Goal: Check status: Check status

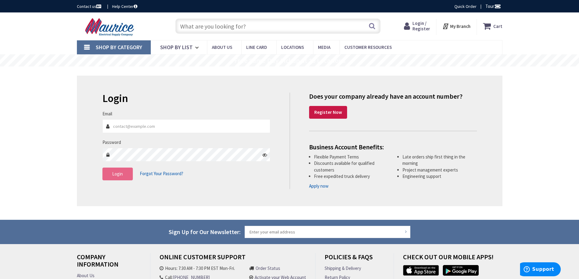
type input "[EMAIL_ADDRESS][DOMAIN_NAME]"
click at [125, 172] on button "Login" at bounding box center [117, 174] width 30 height 13
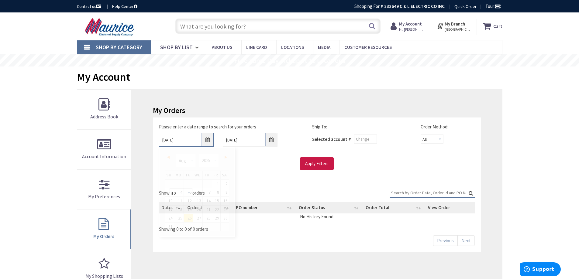
click at [210, 139] on input "[DATE]" at bounding box center [186, 140] width 55 height 14
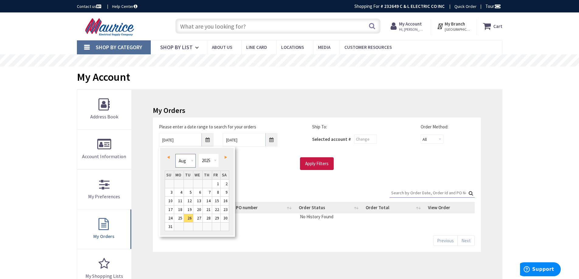
click at [188, 160] on select "Jan Feb Mar Apr May Jun [DATE] Aug Sep Oct Nov Dec" at bounding box center [185, 161] width 20 height 14
type input "[DATE]"
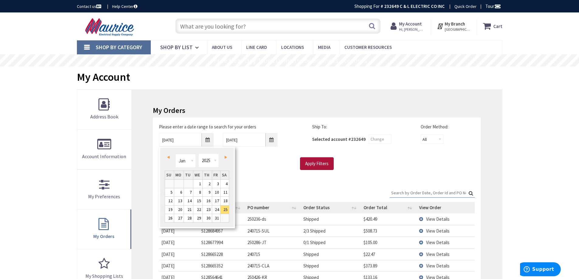
click at [313, 163] on input "Apply Filters" at bounding box center [317, 163] width 34 height 13
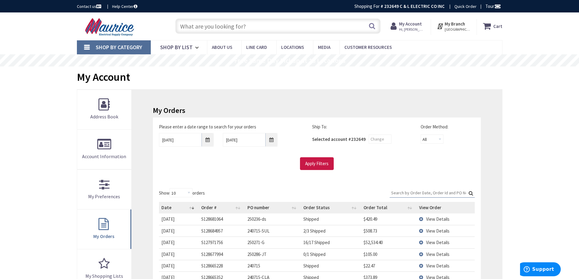
click at [394, 190] on input "Search:" at bounding box center [432, 192] width 85 height 9
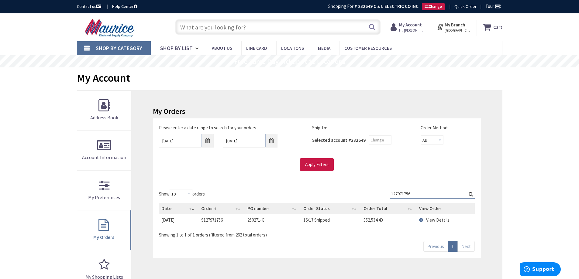
type input "127971756"
